Goal: Task Accomplishment & Management: Manage account settings

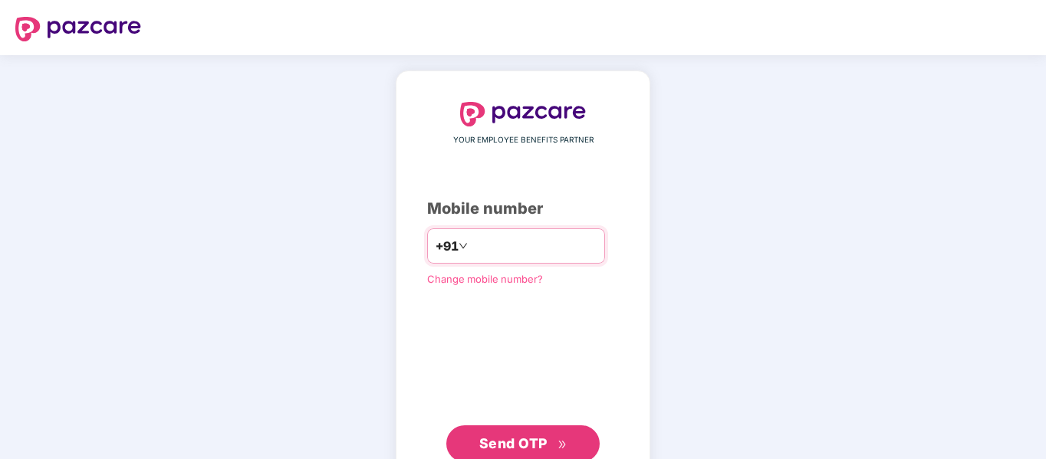
click at [476, 251] on input "number" at bounding box center [534, 246] width 126 height 25
type input "**********"
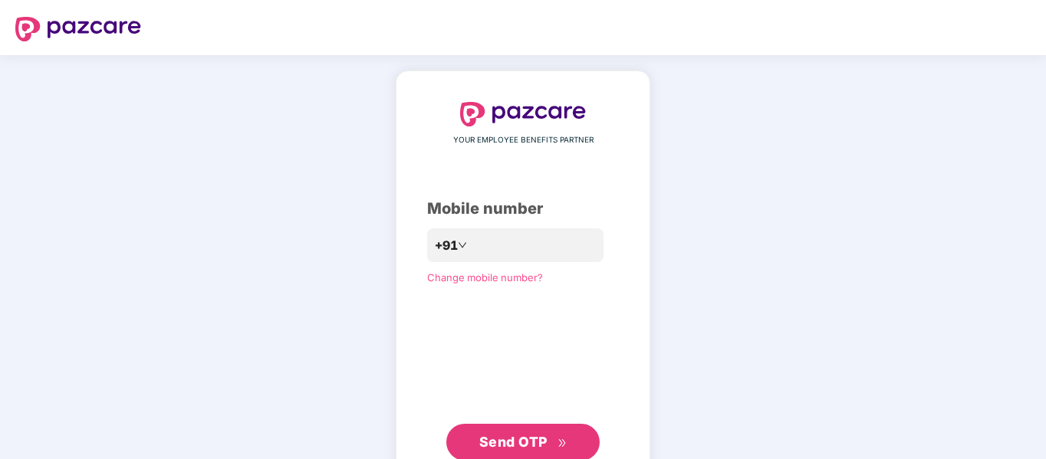
click at [548, 439] on span "Send OTP" at bounding box center [523, 442] width 88 height 21
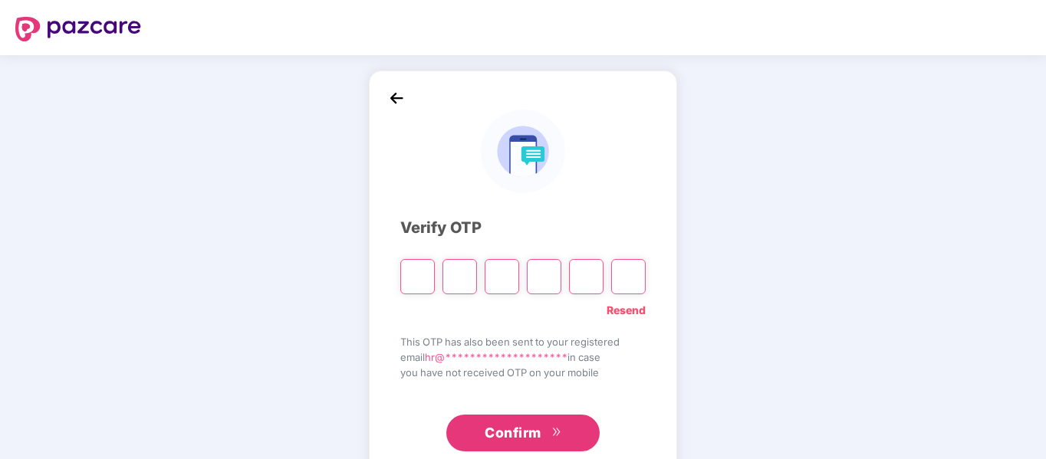
click at [557, 345] on span "This OTP has also been sent to your registered" at bounding box center [522, 341] width 245 height 15
click at [405, 274] on input "Please enter verification code. Digit 1" at bounding box center [417, 276] width 34 height 35
paste input "*"
type input "*"
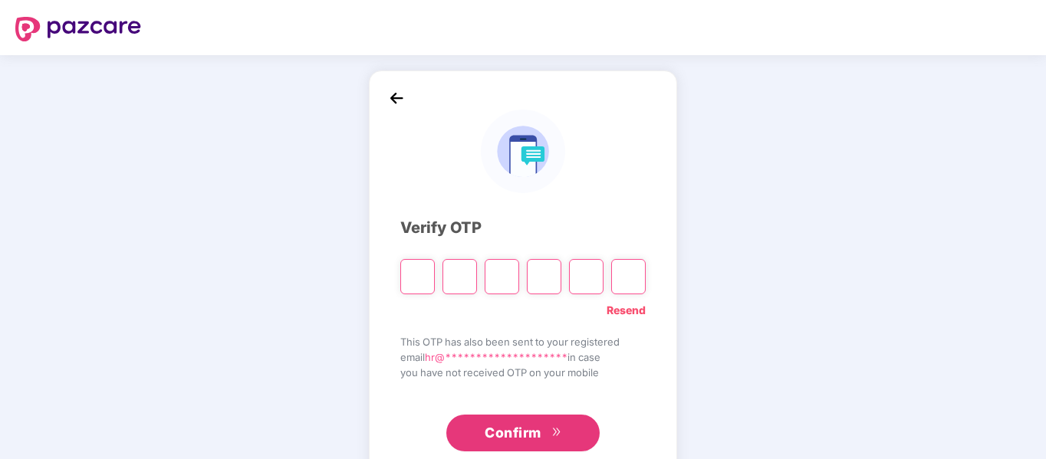
type input "*"
